Goal: Information Seeking & Learning: Understand process/instructions

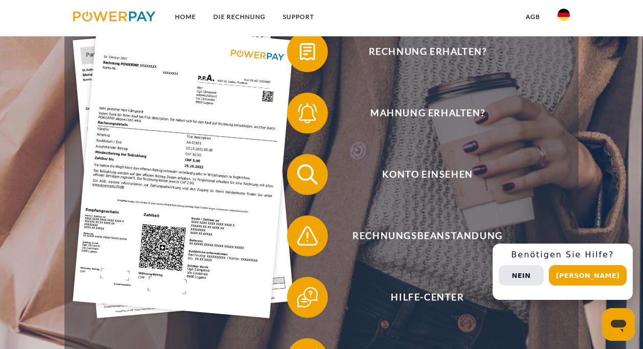
scroll to position [205, 0]
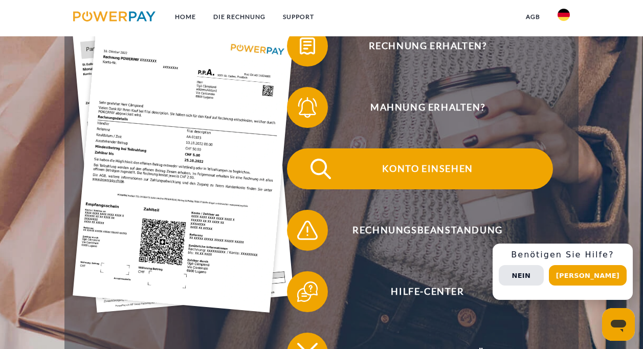
click at [425, 169] on span "Konto einsehen" at bounding box center [427, 168] width 251 height 41
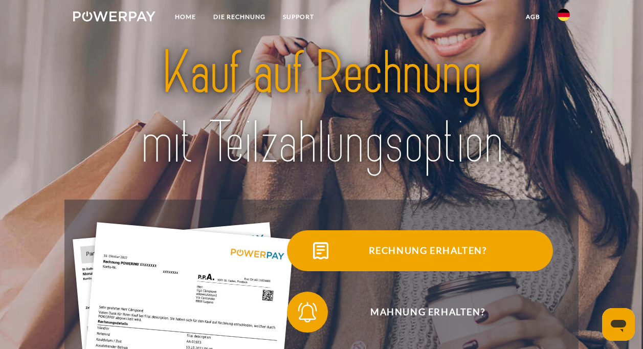
click at [323, 252] on img at bounding box center [321, 251] width 26 height 26
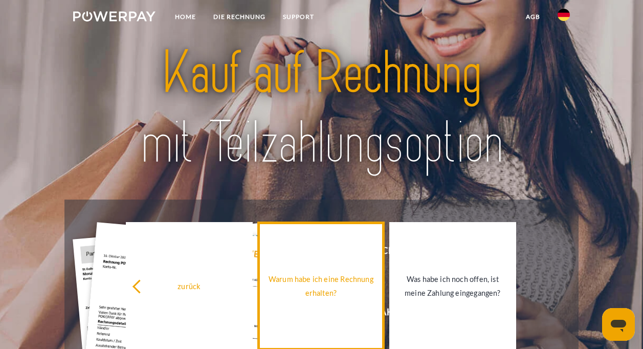
click at [332, 264] on link "Warum habe ich eine Rechnung erhalten?" at bounding box center [321, 286] width 126 height 128
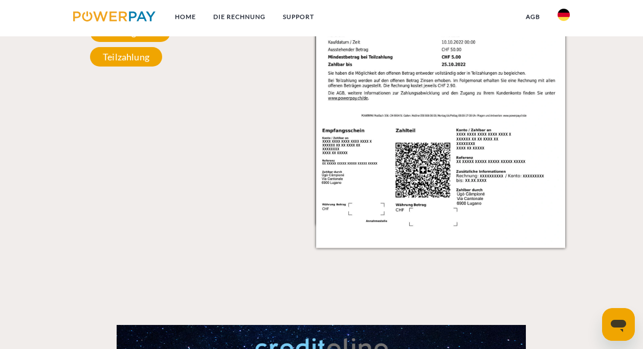
scroll to position [1126, 0]
